Goal: Task Accomplishment & Management: Use online tool/utility

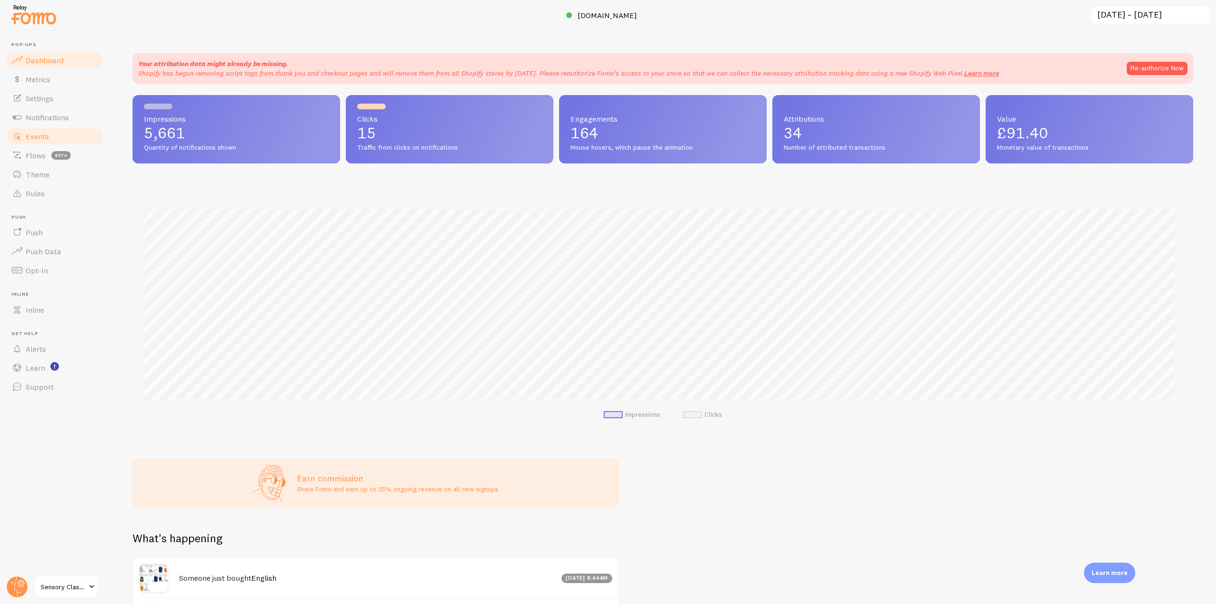
click at [57, 136] on link "Events" at bounding box center [55, 136] width 98 height 19
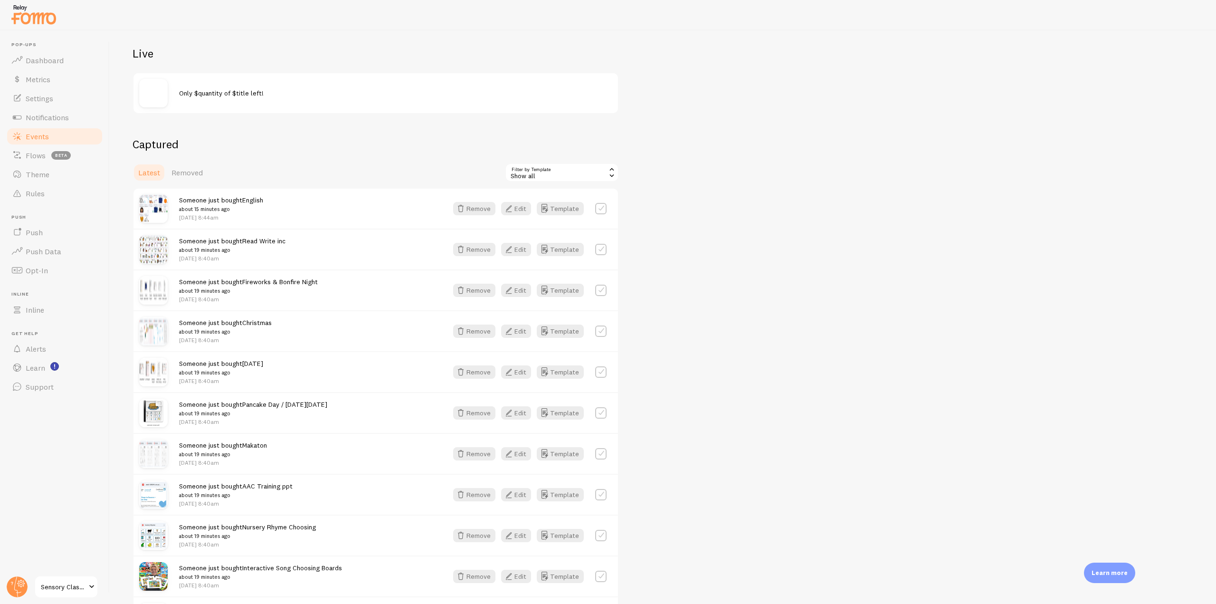
scroll to position [142, 0]
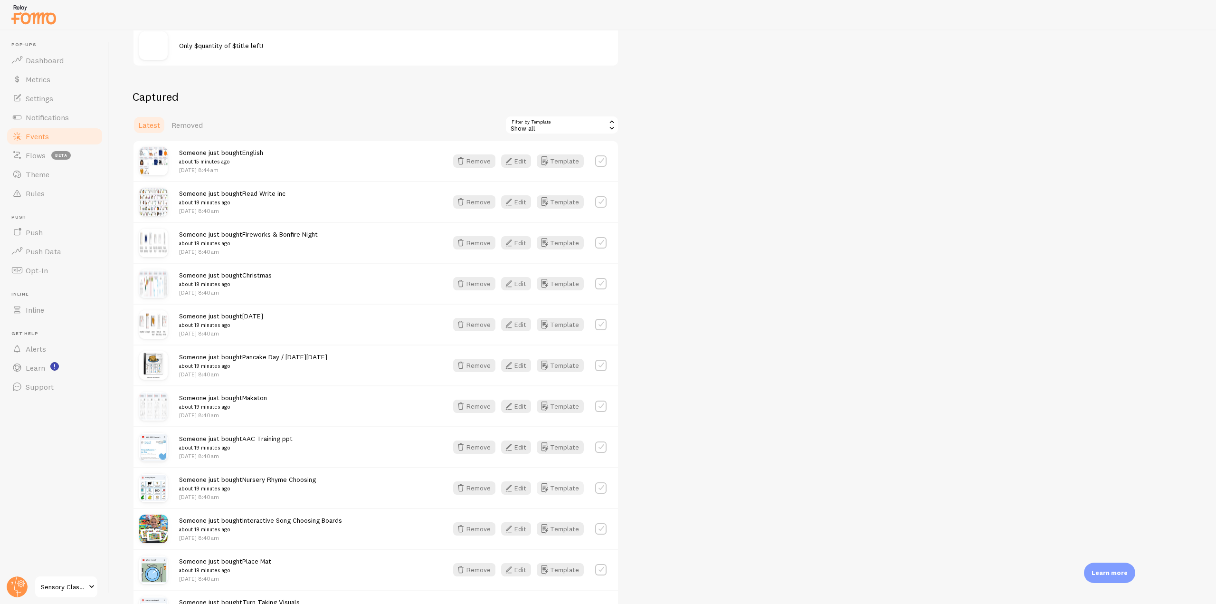
click at [557, 484] on button "Template" at bounding box center [560, 487] width 47 height 13
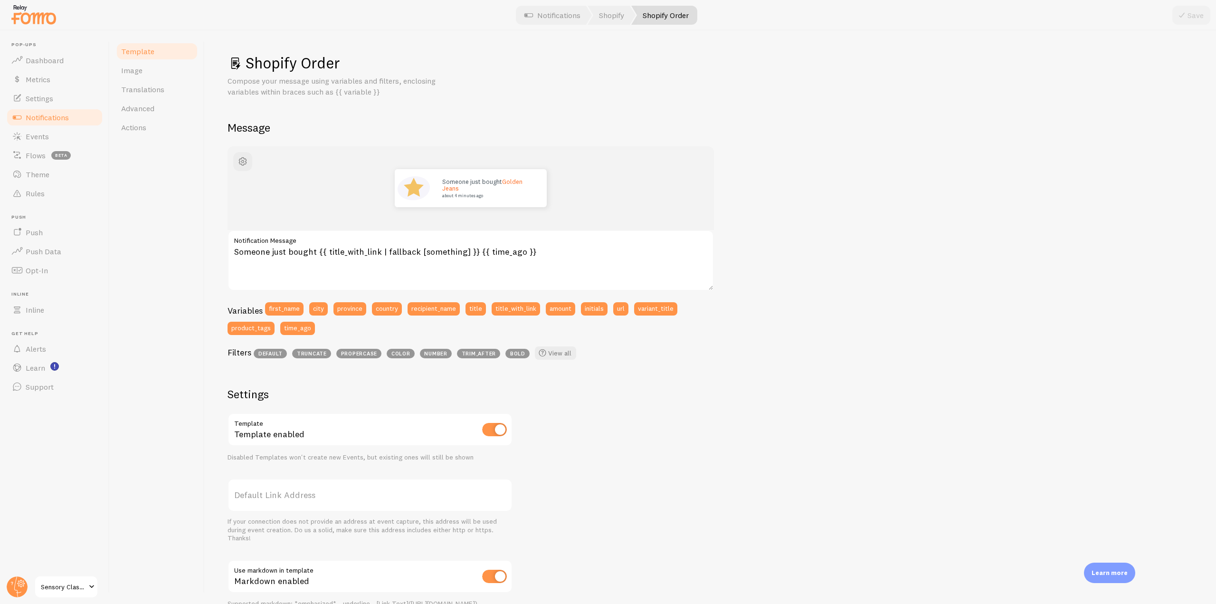
click at [50, 113] on span "Notifications" at bounding box center [47, 117] width 43 height 9
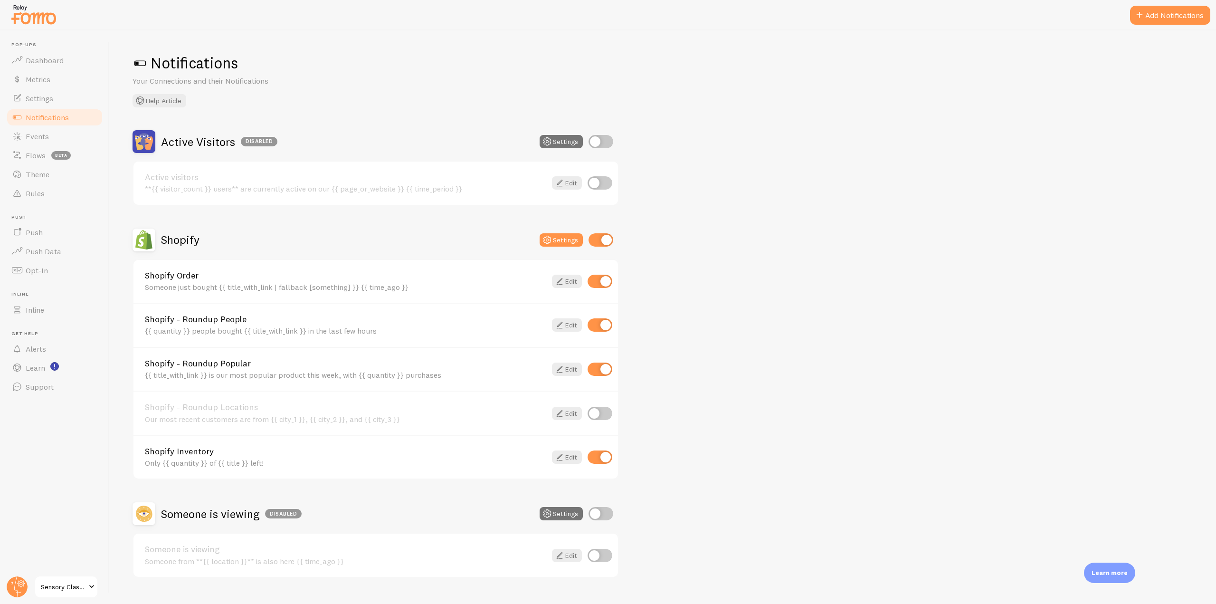
scroll to position [19, 0]
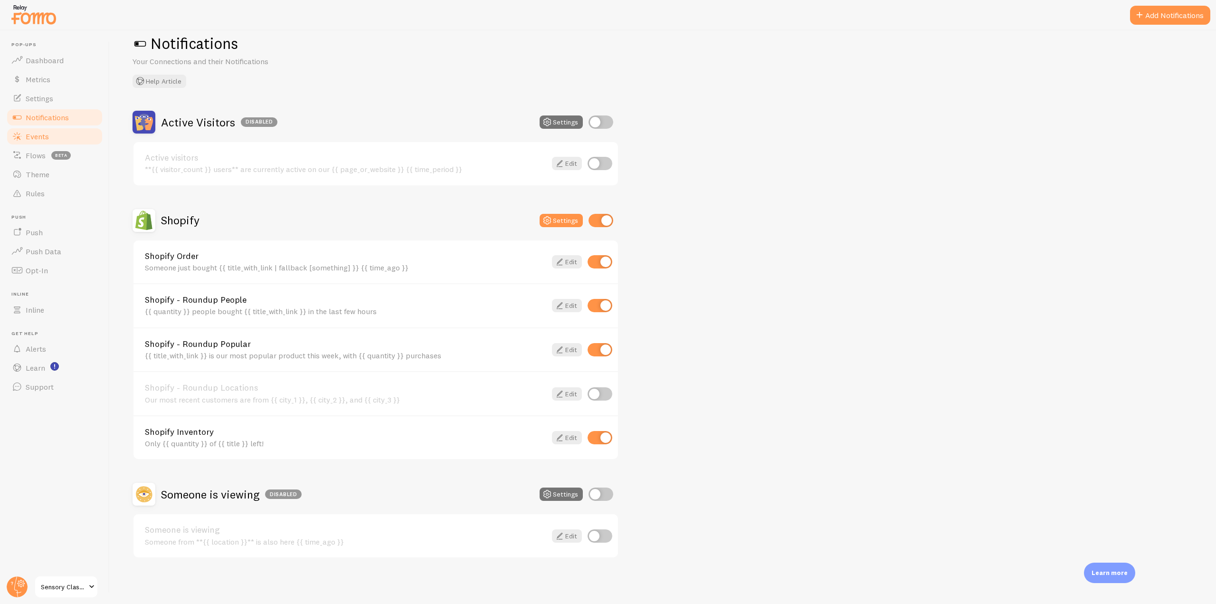
click at [42, 137] on span "Events" at bounding box center [37, 136] width 23 height 9
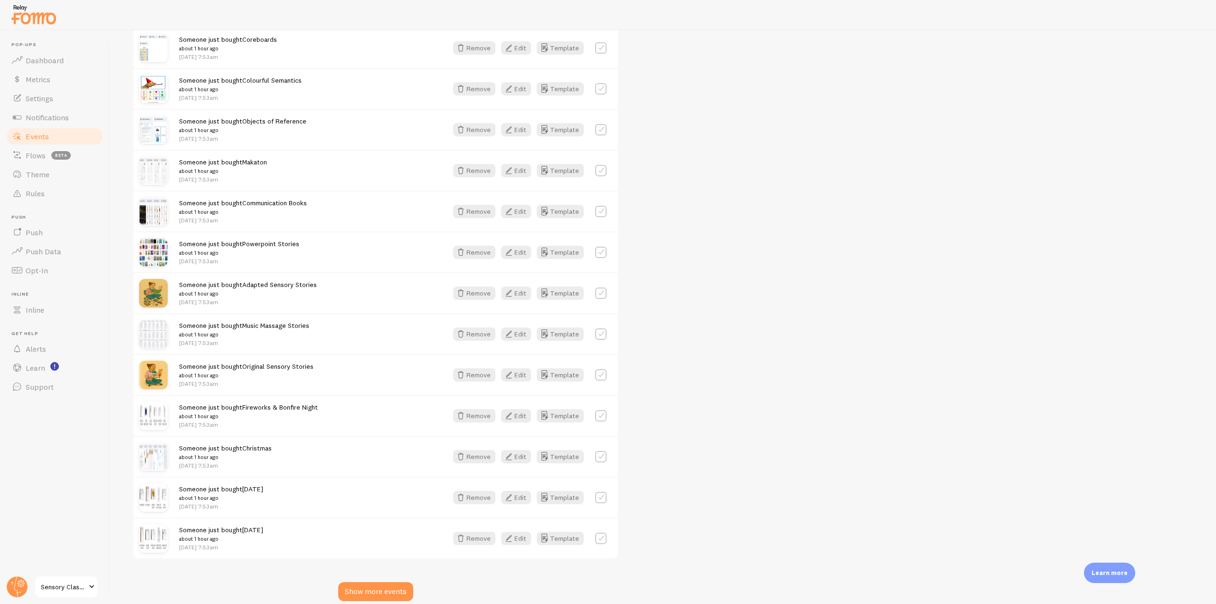
scroll to position [993, 0]
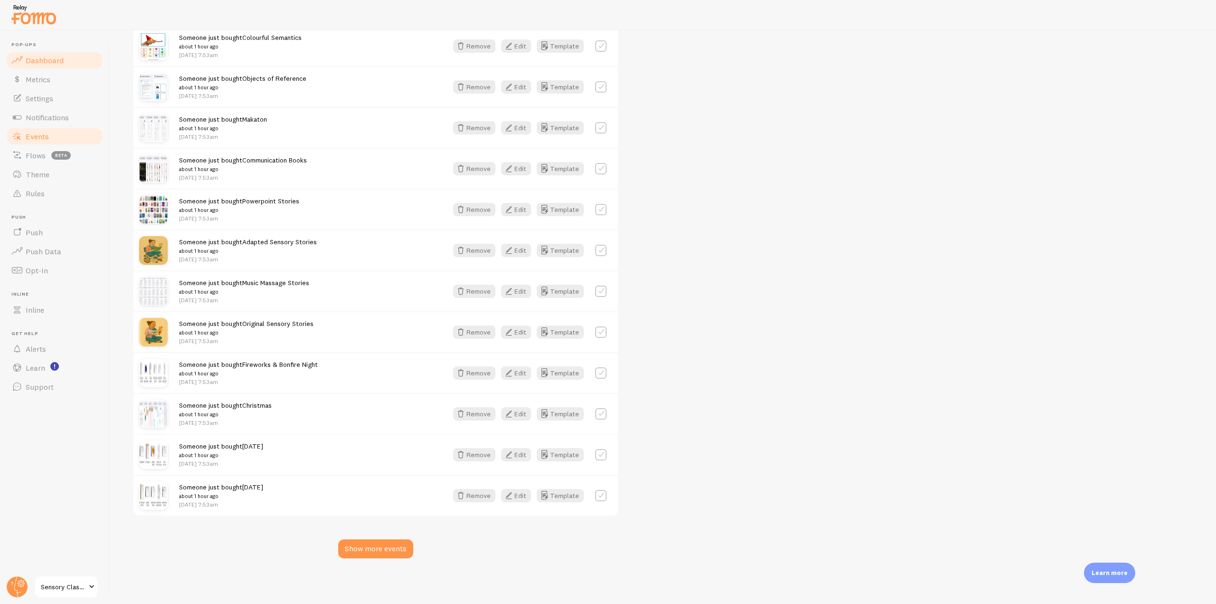
click at [61, 59] on span "Dashboard" at bounding box center [45, 60] width 38 height 9
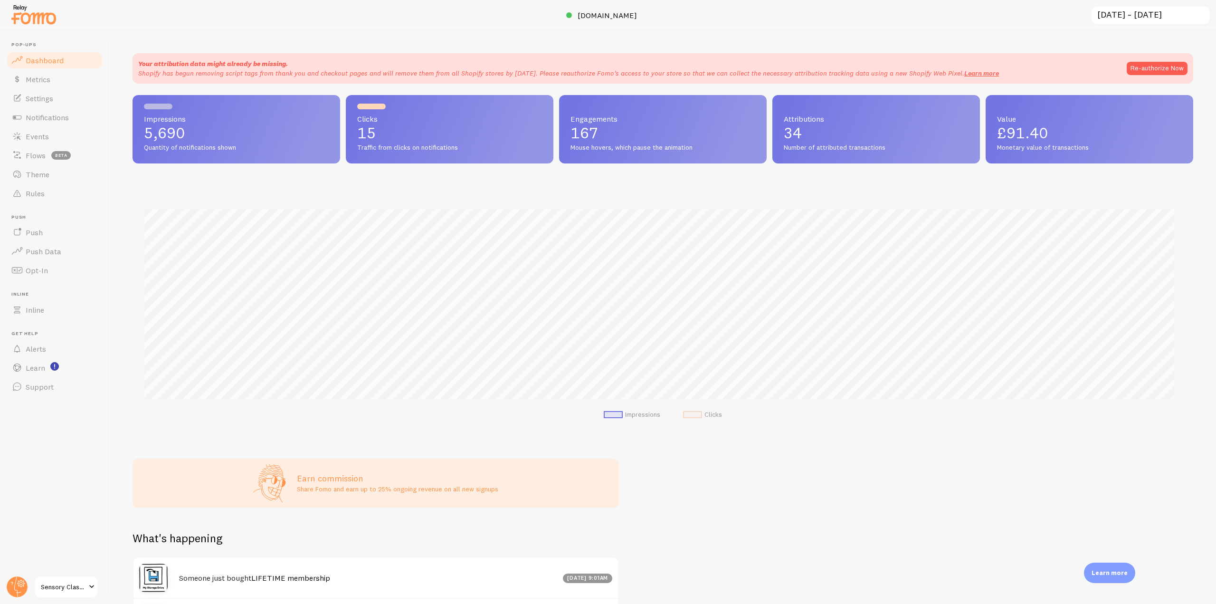
scroll to position [249, 1053]
click at [55, 140] on link "Events" at bounding box center [55, 136] width 98 height 19
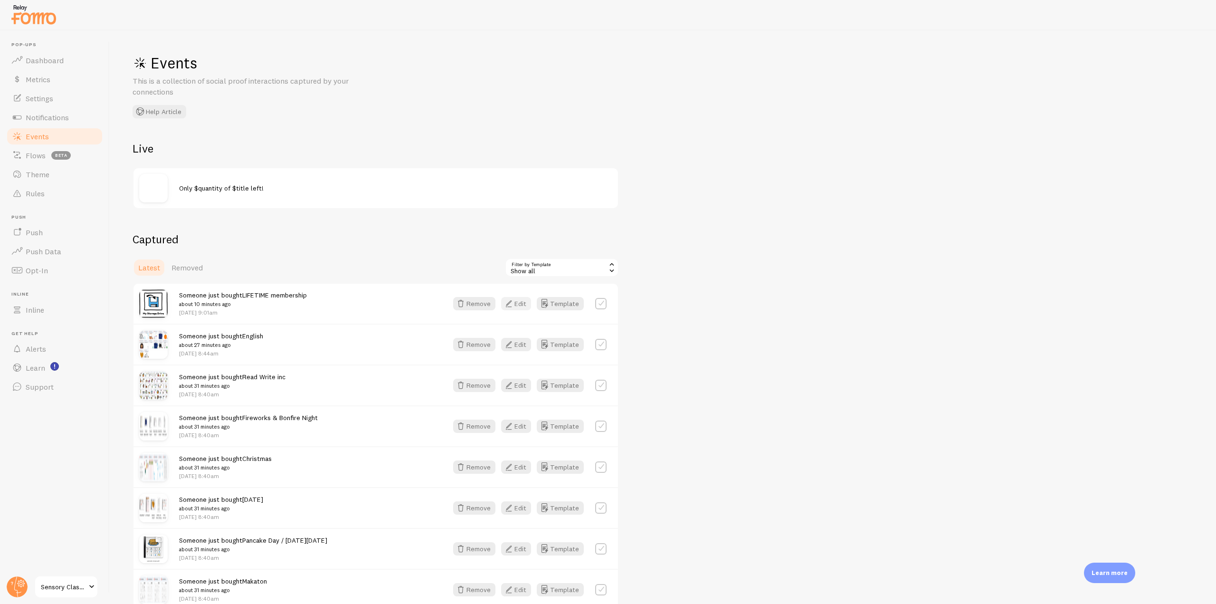
click at [524, 298] on button "Edit" at bounding box center [516, 303] width 30 height 13
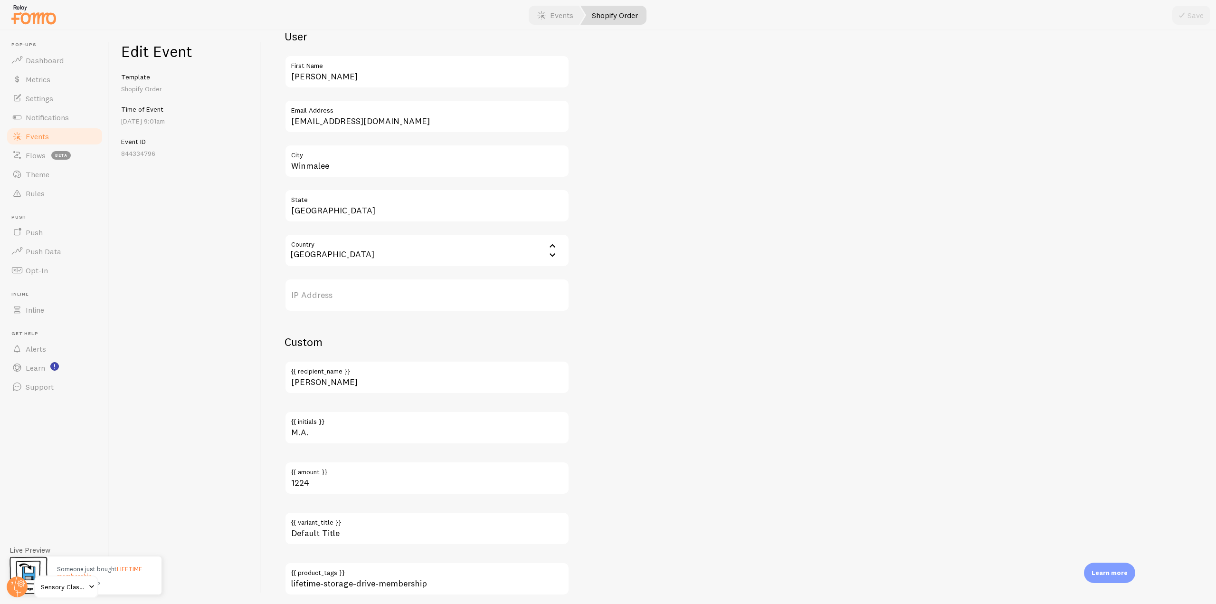
scroll to position [369, 0]
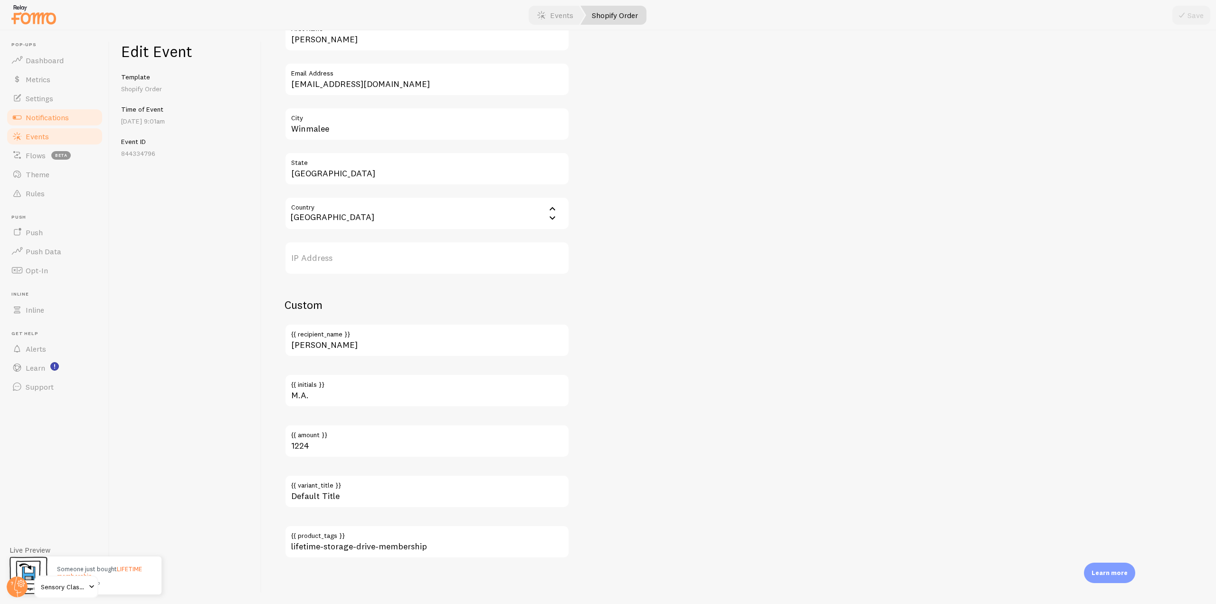
click at [47, 121] on span "Notifications" at bounding box center [47, 117] width 43 height 9
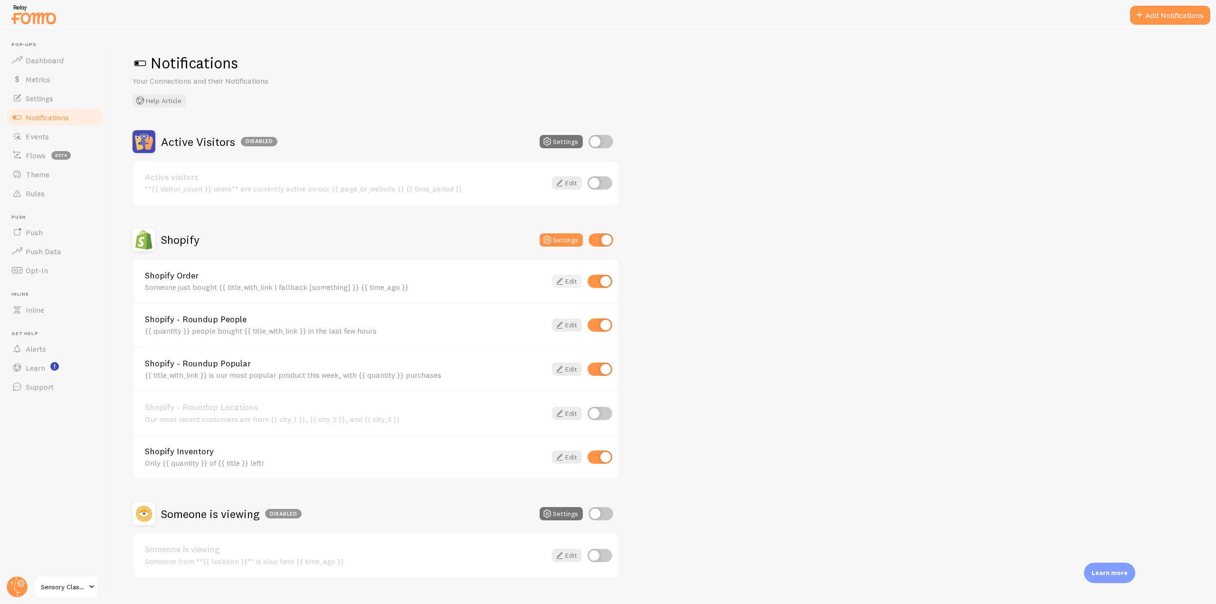
click at [563, 280] on icon at bounding box center [559, 280] width 11 height 11
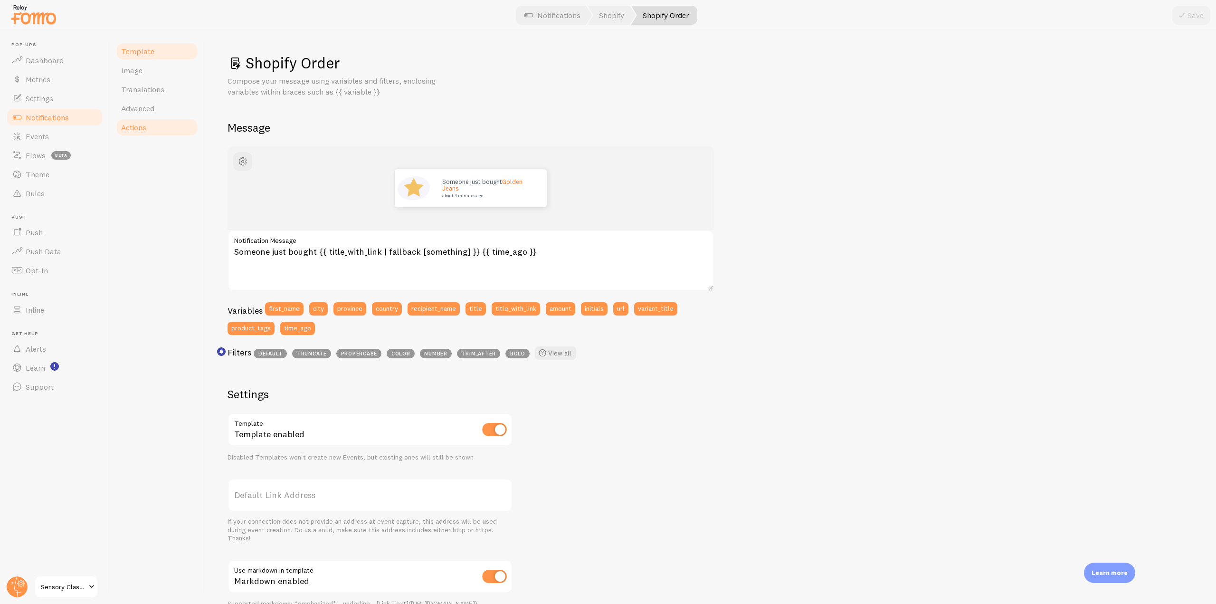
click at [131, 126] on span "Actions" at bounding box center [133, 127] width 25 height 9
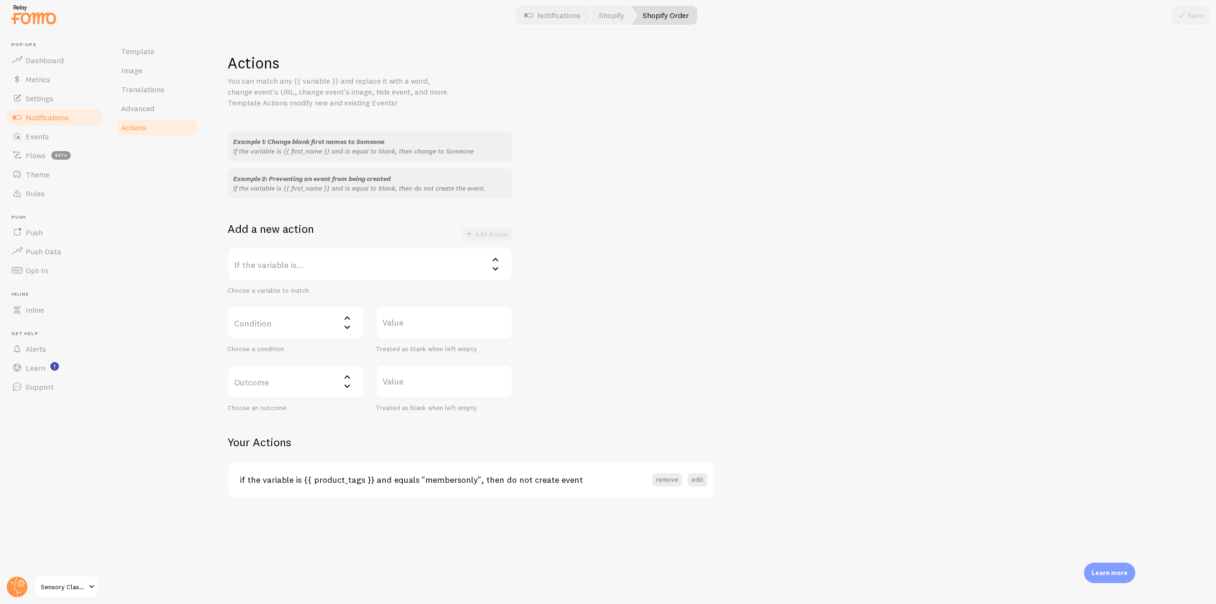
click at [333, 257] on label "If the variable is..." at bounding box center [369, 263] width 285 height 33
click at [310, 363] on li "product_tags" at bounding box center [369, 361] width 283 height 17
click at [321, 324] on label "Condition" at bounding box center [295, 322] width 137 height 33
click at [283, 387] on li "contains" at bounding box center [295, 386] width 135 height 17
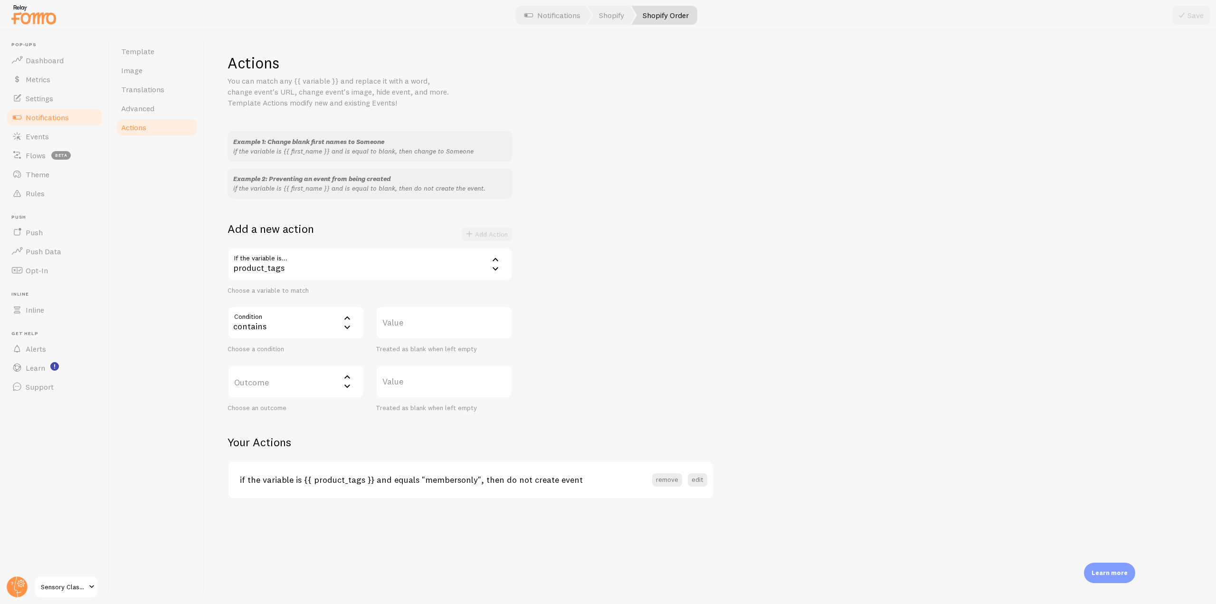
click at [396, 331] on label "Value" at bounding box center [444, 322] width 137 height 33
click at [396, 331] on input "Value" at bounding box center [444, 322] width 137 height 33
drag, startPoint x: 396, startPoint y: 324, endPoint x: 388, endPoint y: 328, distance: 9.4
click at [388, 328] on label "Value" at bounding box center [444, 322] width 137 height 33
click at [388, 328] on input "Value" at bounding box center [444, 322] width 137 height 33
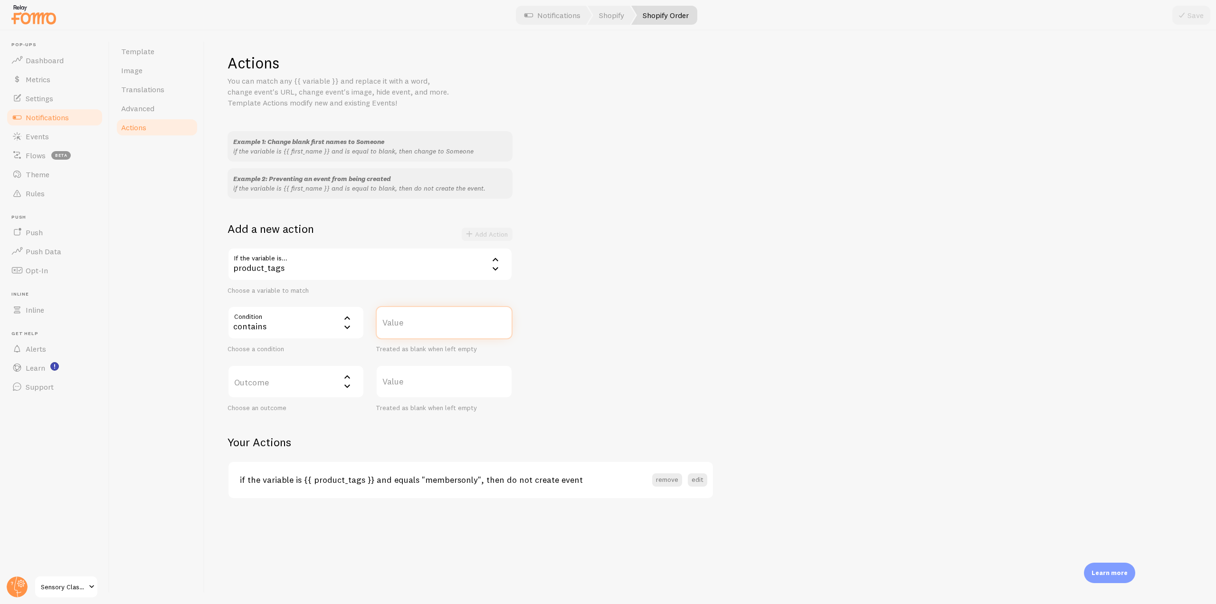
paste input "membersonly"
type input "membersonly"
click at [334, 387] on label "Outcome" at bounding box center [295, 381] width 137 height 33
click at [664, 336] on div "Example 1: Change blank first names to Someone if the variable is {{ first_name…" at bounding box center [709, 271] width 965 height 281
click at [55, 121] on span "Notifications" at bounding box center [47, 117] width 43 height 9
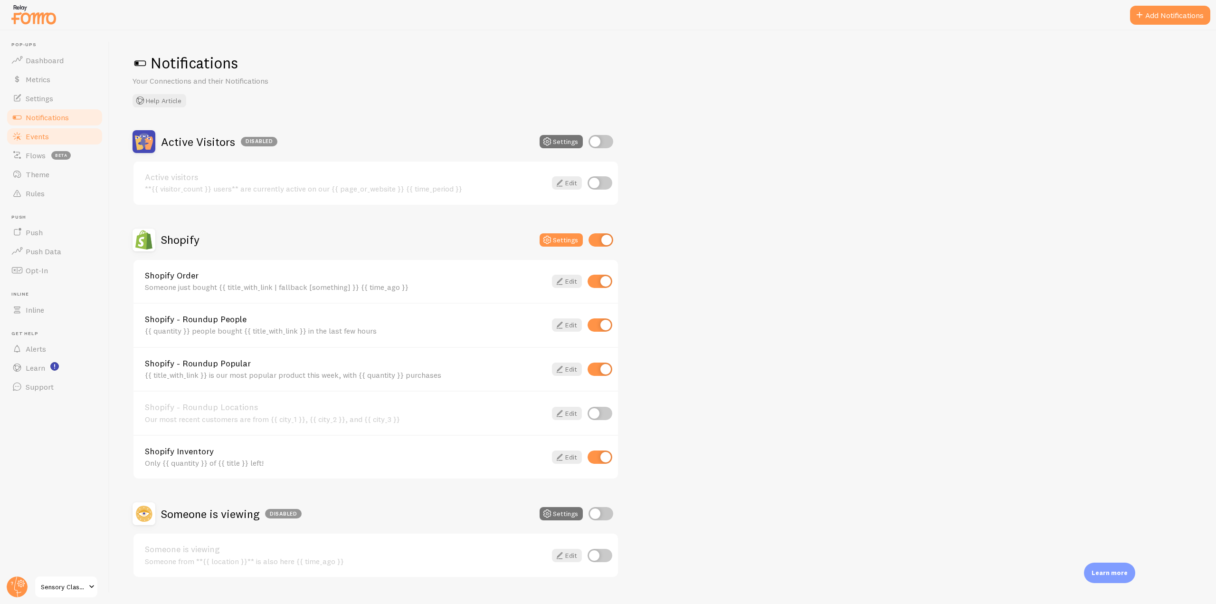
click at [55, 135] on link "Events" at bounding box center [55, 136] width 98 height 19
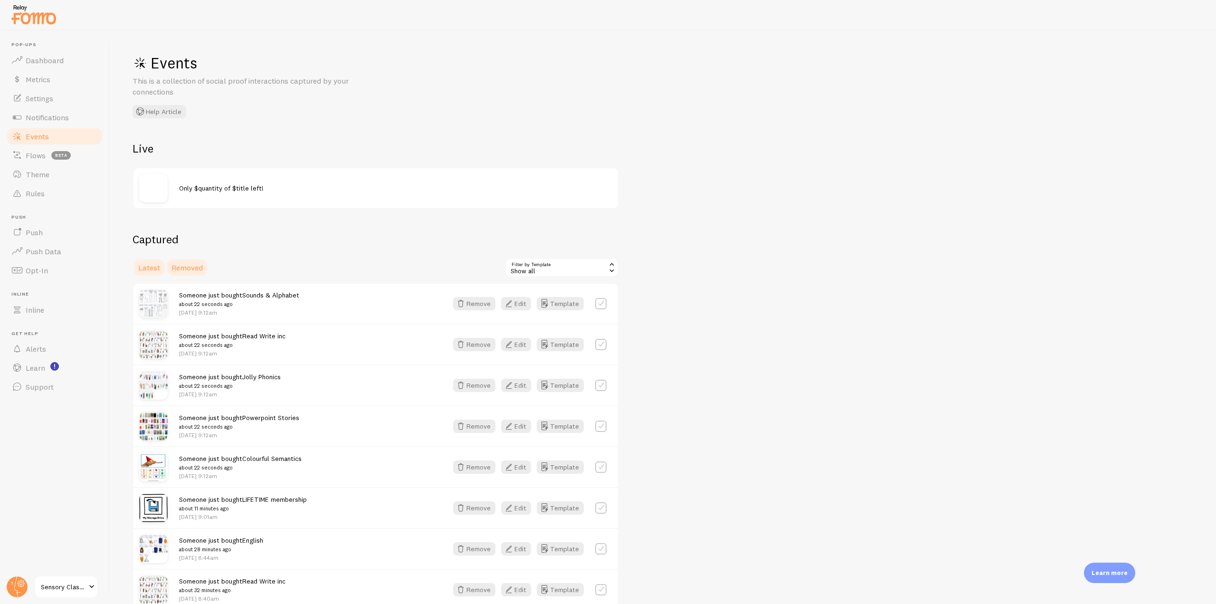
click at [191, 262] on link "Removed" at bounding box center [187, 267] width 43 height 19
